Goal: Navigation & Orientation: Find specific page/section

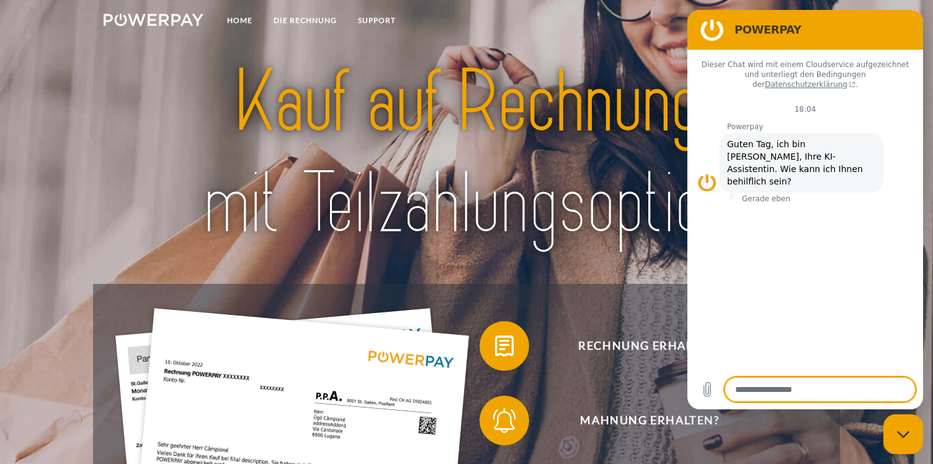
click at [712, 31] on figure at bounding box center [712, 29] width 25 height 25
click at [713, 30] on figure at bounding box center [712, 29] width 25 height 25
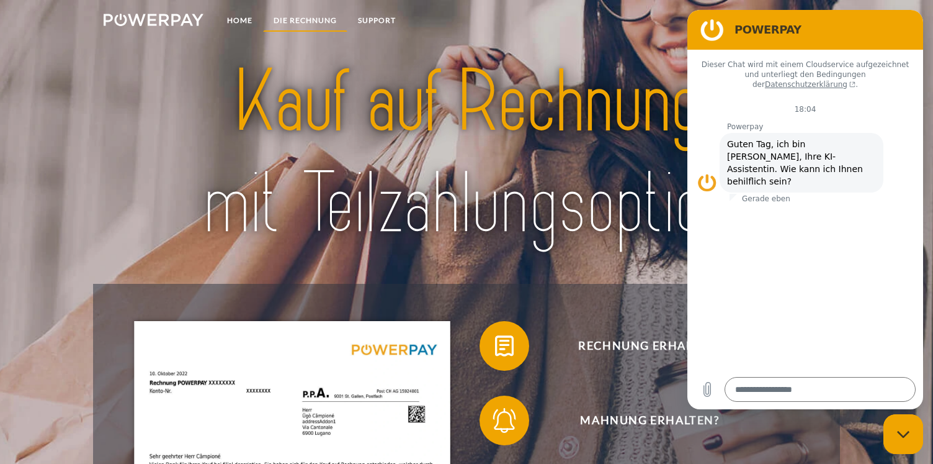
click at [308, 16] on link "DIE RECHNUNG" at bounding box center [305, 20] width 84 height 22
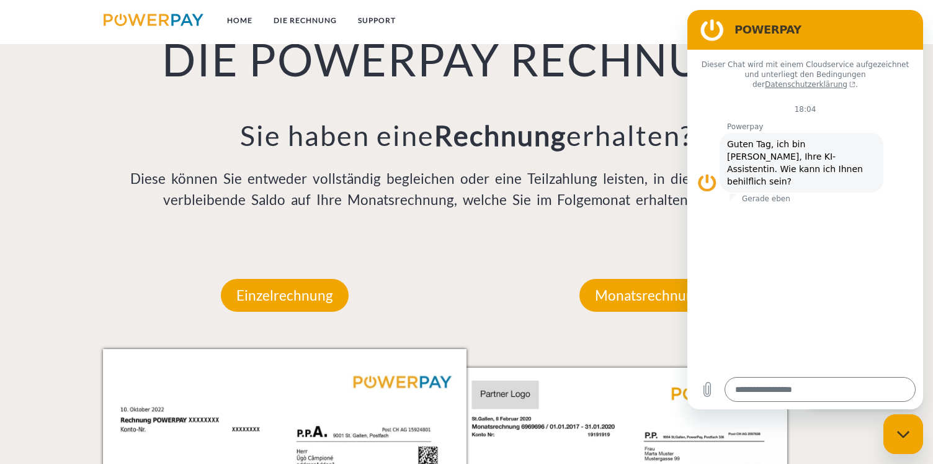
scroll to position [933, 0]
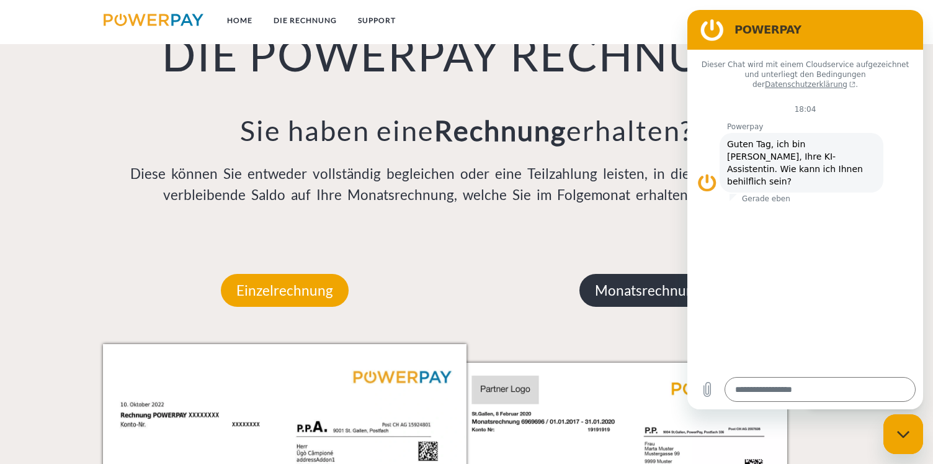
click at [626, 296] on p "Monatsrechnung" at bounding box center [649, 291] width 138 height 34
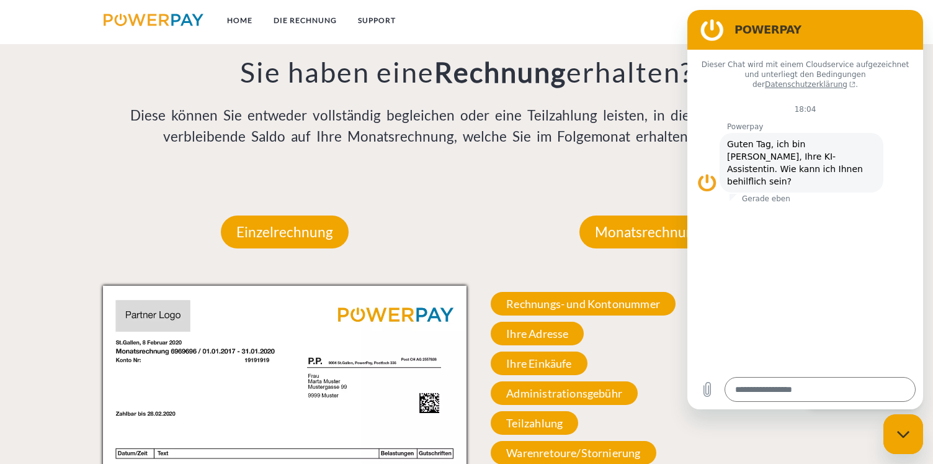
scroll to position [993, 0]
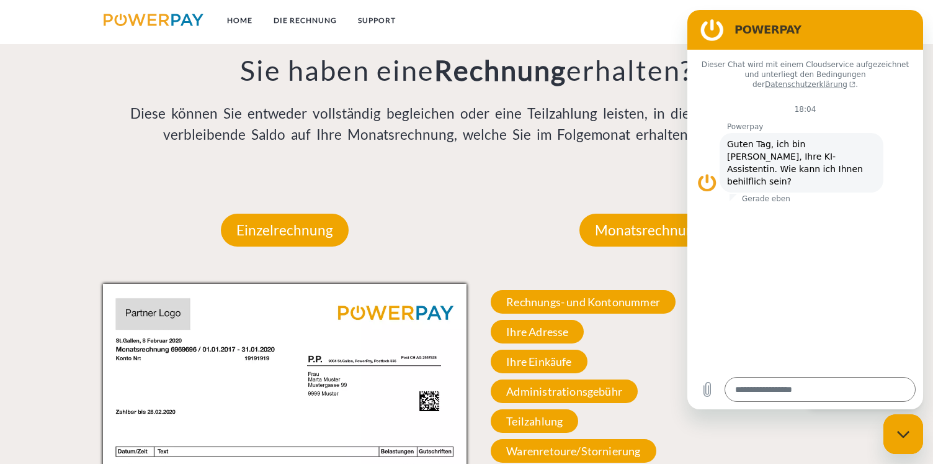
click at [711, 30] on figure at bounding box center [712, 29] width 25 height 25
click at [753, 385] on textarea at bounding box center [820, 389] width 191 height 25
click at [900, 419] on div "Messaging-Fenster schließen" at bounding box center [903, 433] width 37 height 37
type textarea "*"
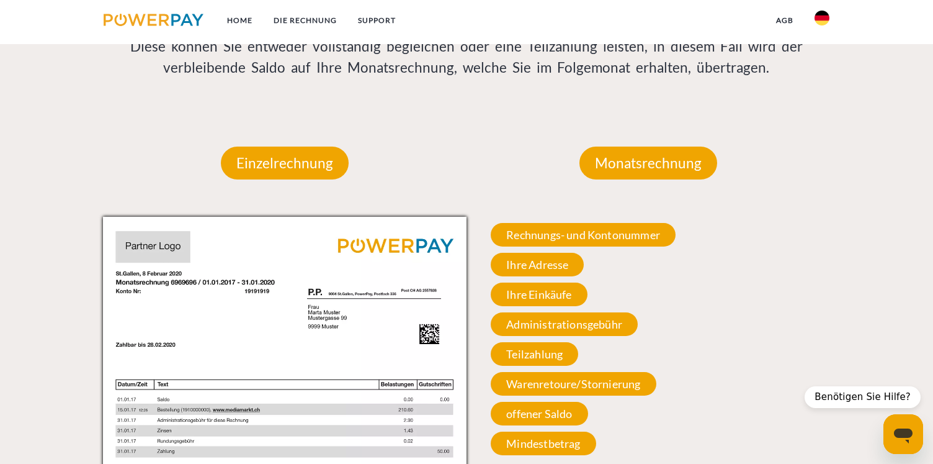
scroll to position [1059, 0]
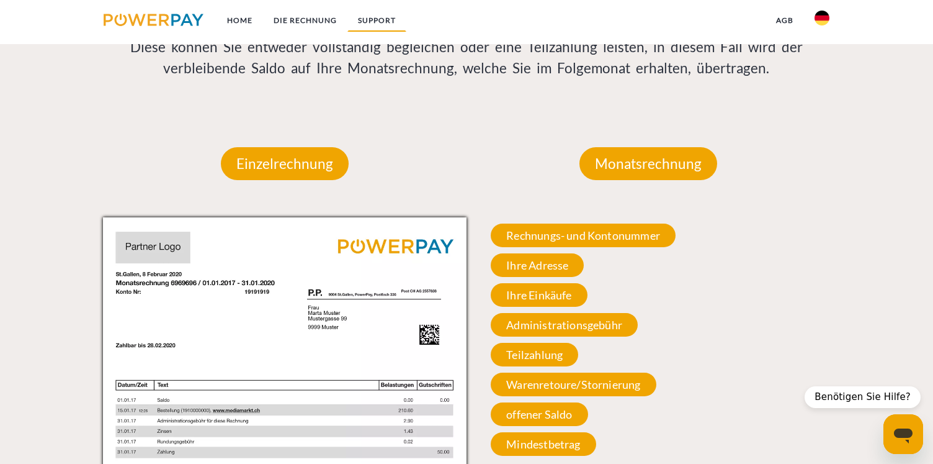
click at [376, 22] on link "SUPPORT" at bounding box center [377, 20] width 59 height 22
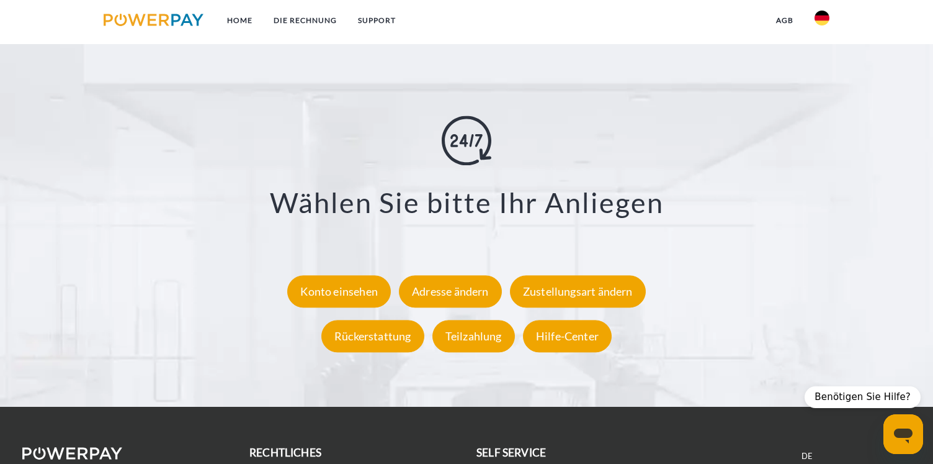
scroll to position [2204, 0]
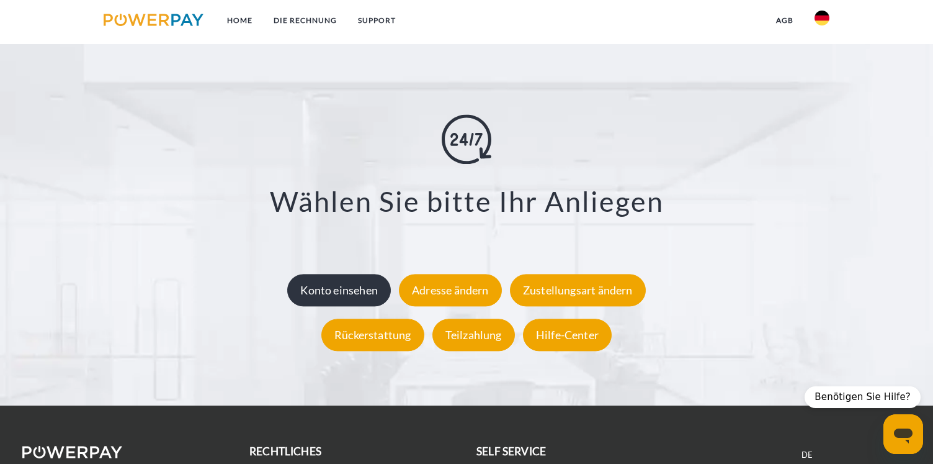
click at [346, 282] on div "Konto einsehen" at bounding box center [339, 290] width 104 height 32
